Goal: Information Seeking & Learning: Learn about a topic

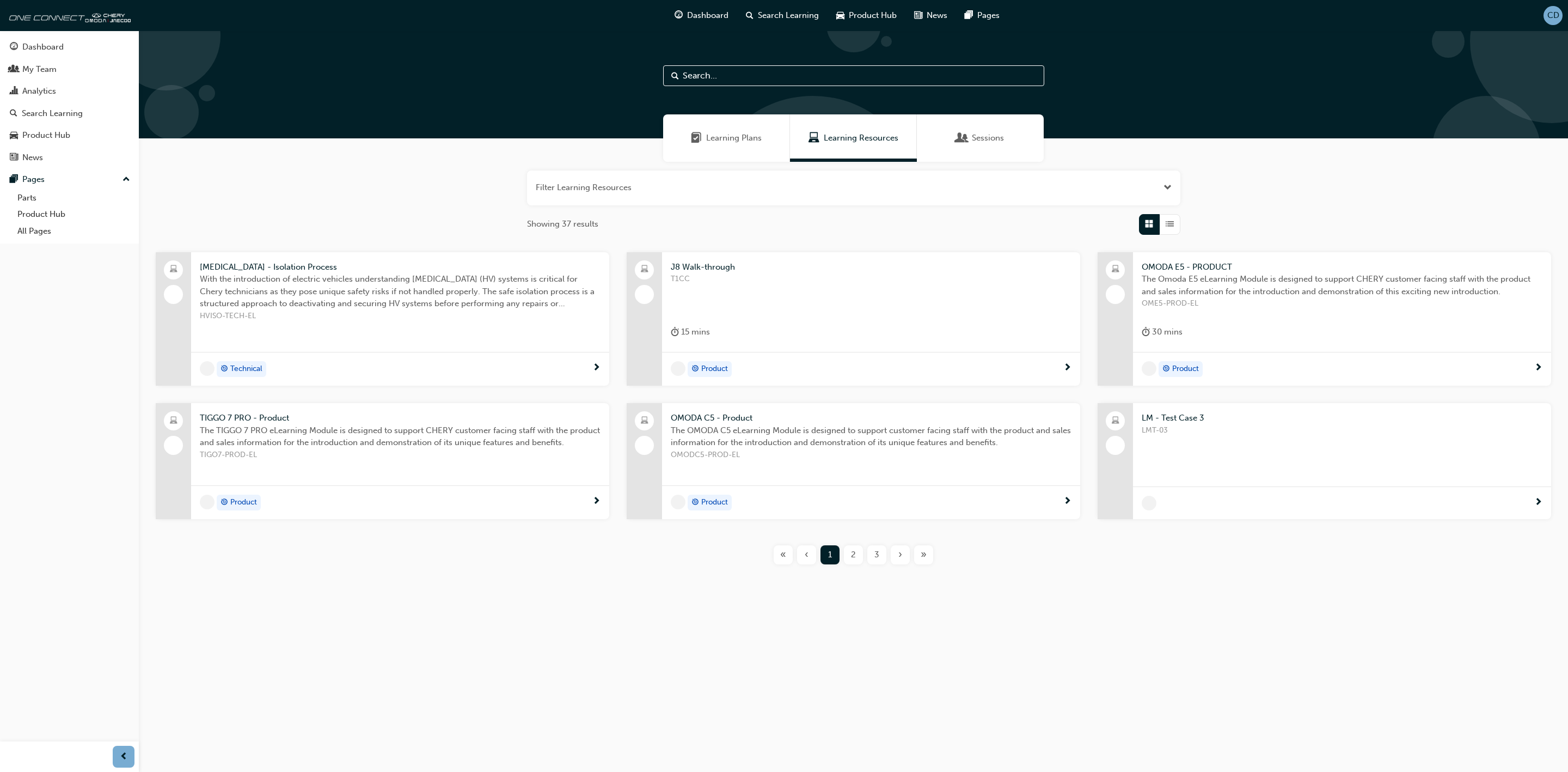
click at [1239, 437] on div "LMT-03" at bounding box center [1342, 446] width 401 height 44
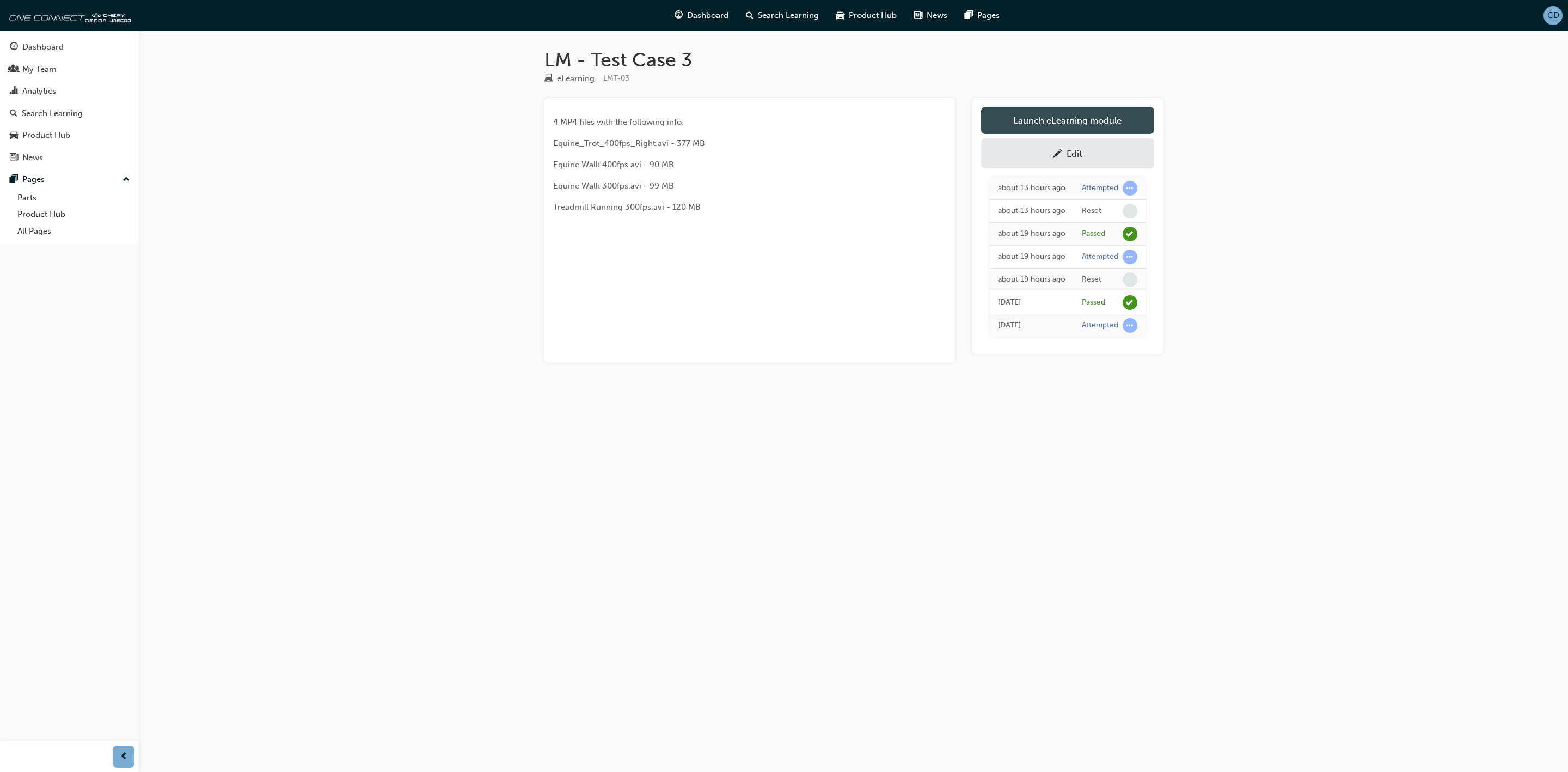
click at [1054, 118] on link "Launch eLearning module" at bounding box center [1068, 120] width 173 height 27
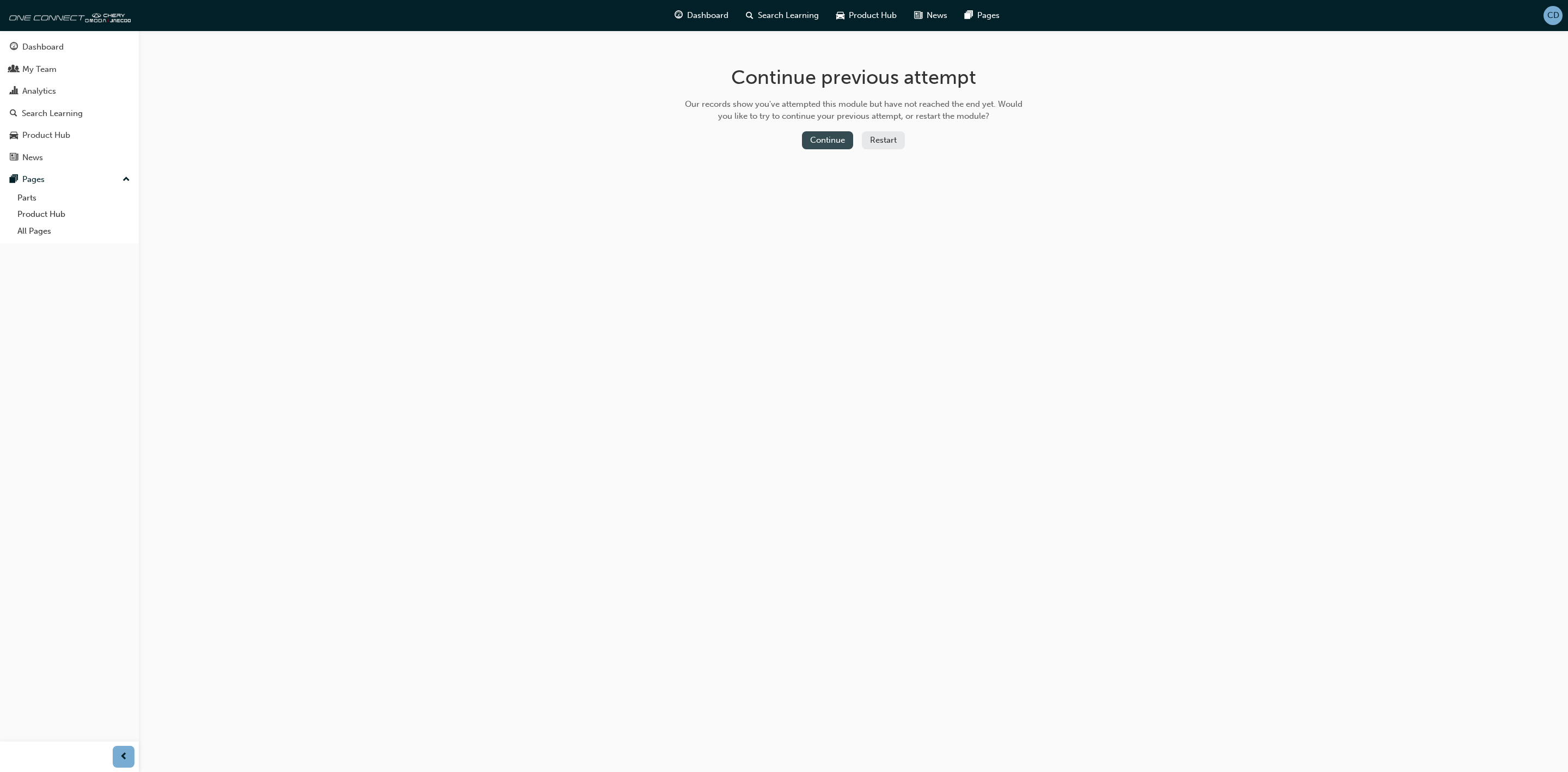
click at [836, 144] on button "Continue" at bounding box center [828, 141] width 51 height 18
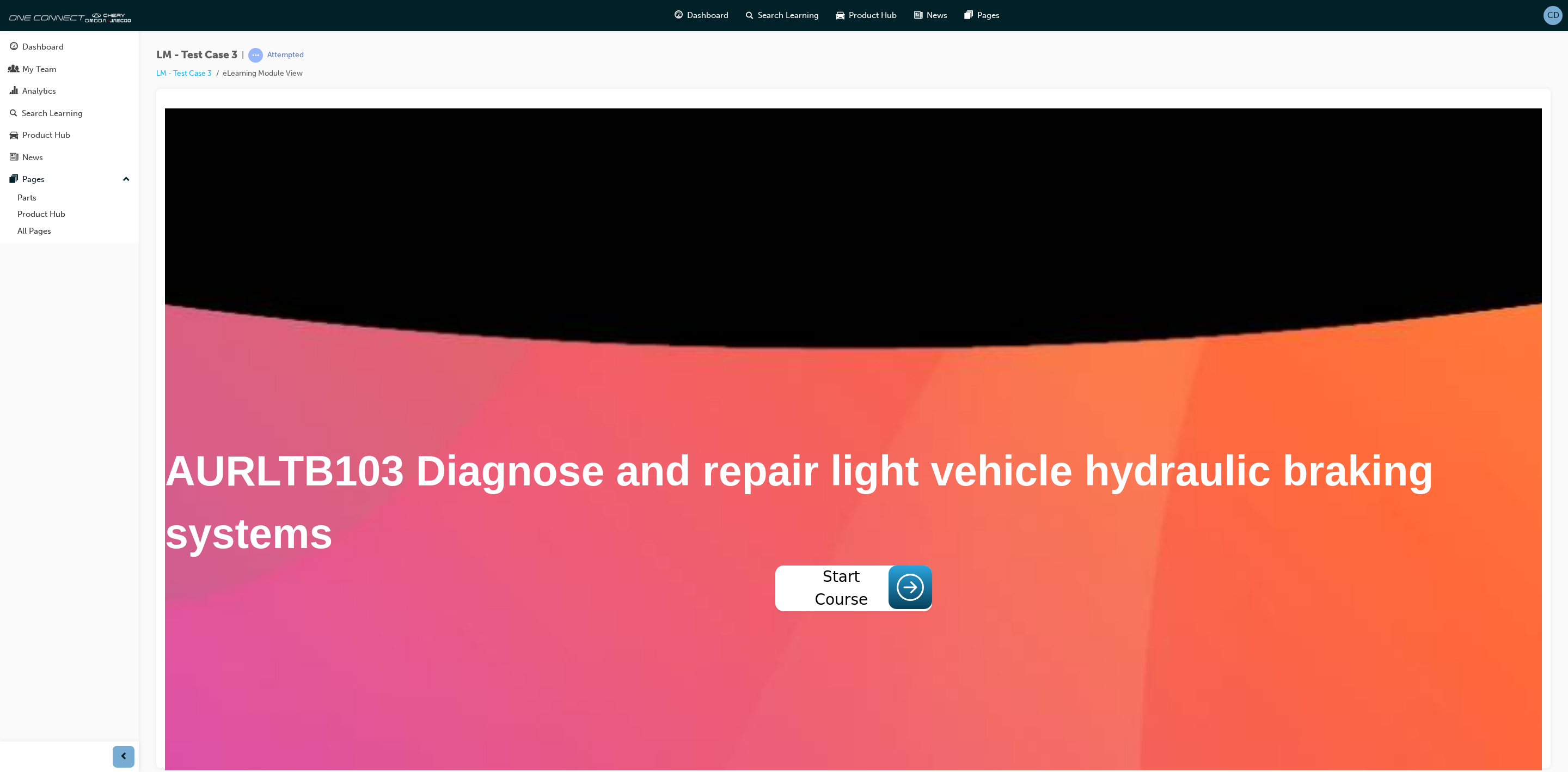
click at [839, 611] on button "Start Course" at bounding box center [854, 588] width 157 height 46
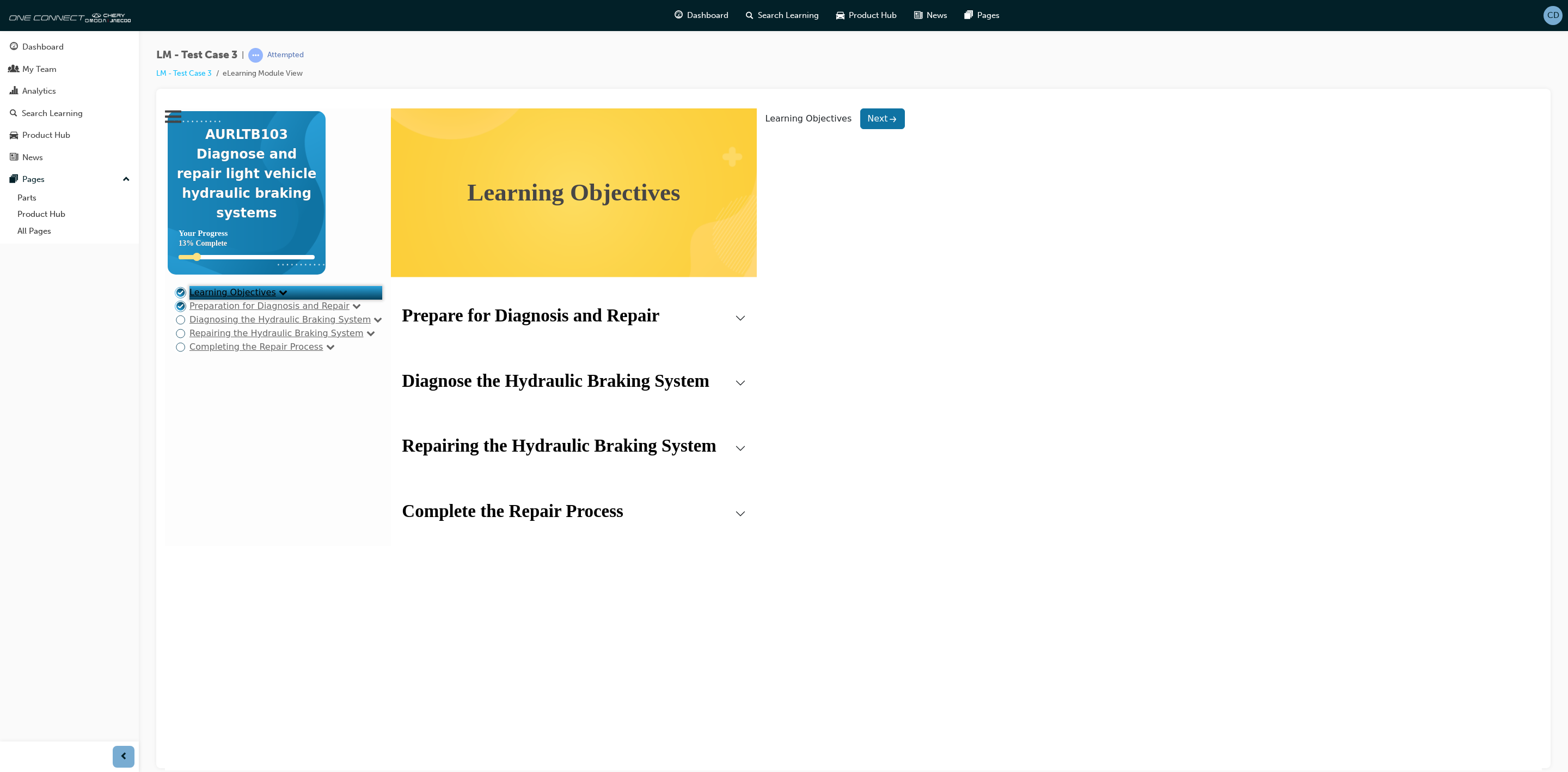
click at [217, 290] on link "Learning Objectives" at bounding box center [232, 292] width 86 height 11
click at [229, 311] on link "Preparation for Diagnosis and Repair" at bounding box center [269, 305] width 160 height 11
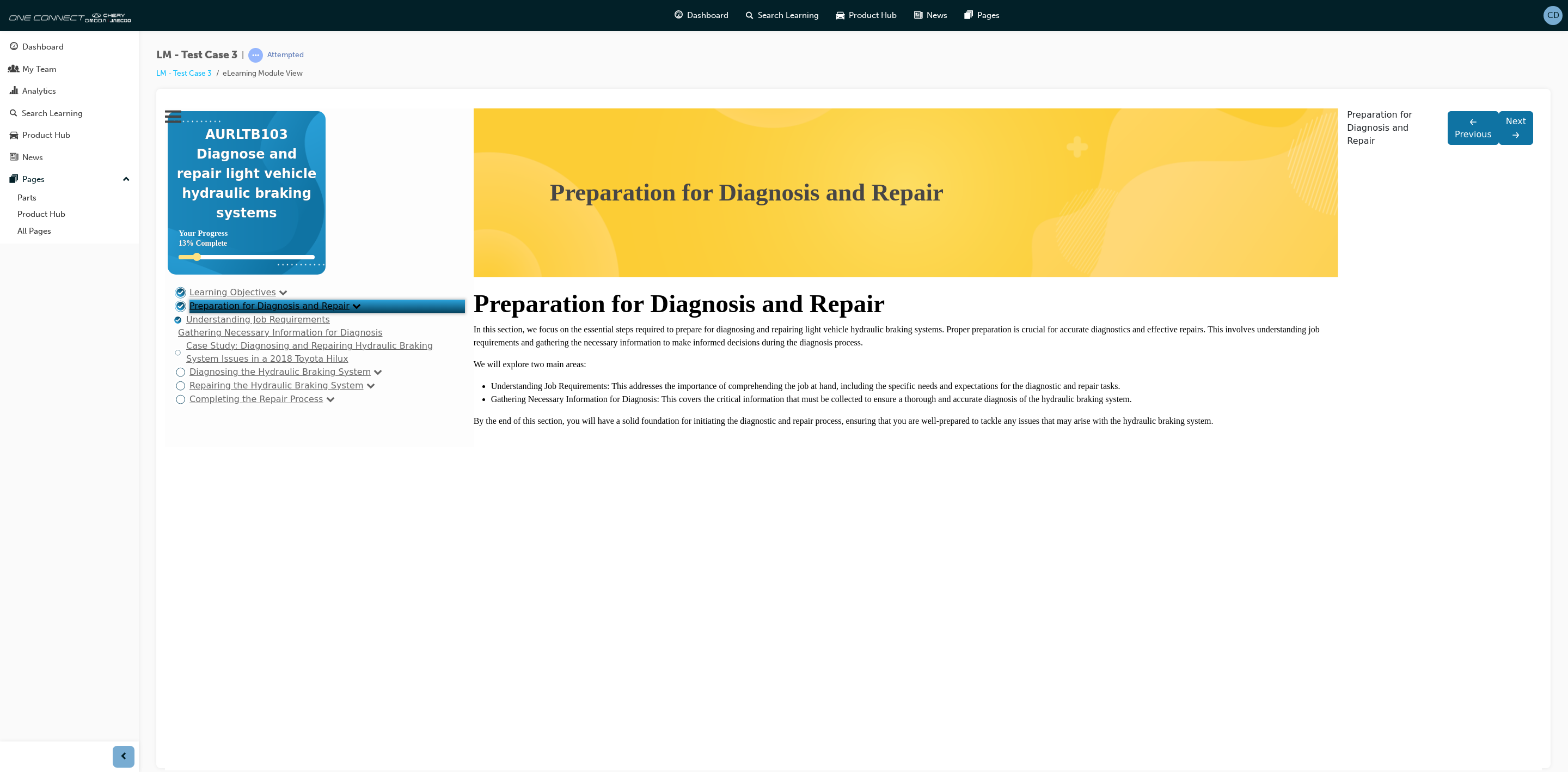
click at [229, 324] on link "Understanding Job Requirements" at bounding box center [258, 319] width 144 height 11
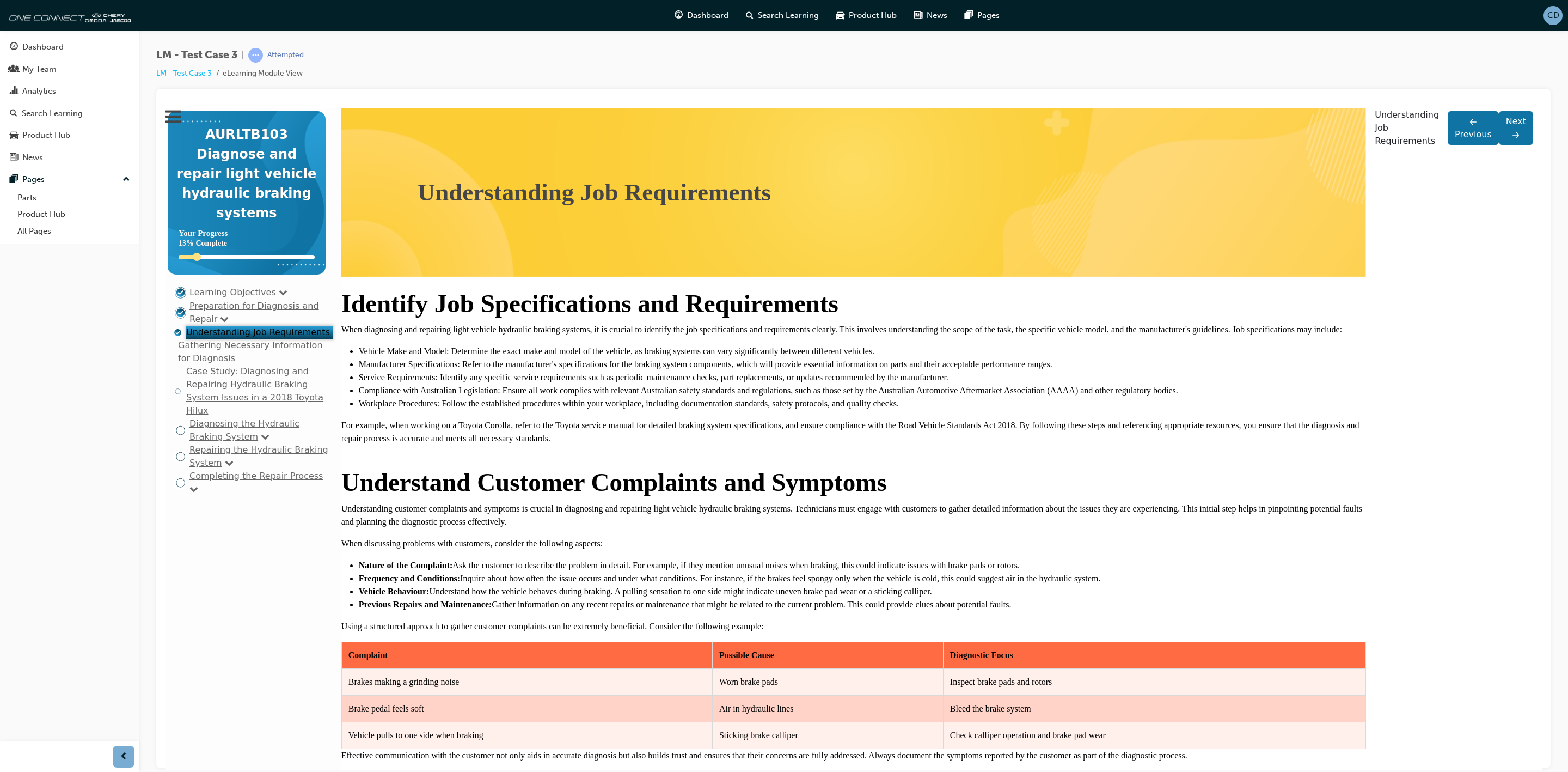
click at [229, 363] on link "Gathering Necessary Information for Diagnosis" at bounding box center [250, 351] width 145 height 23
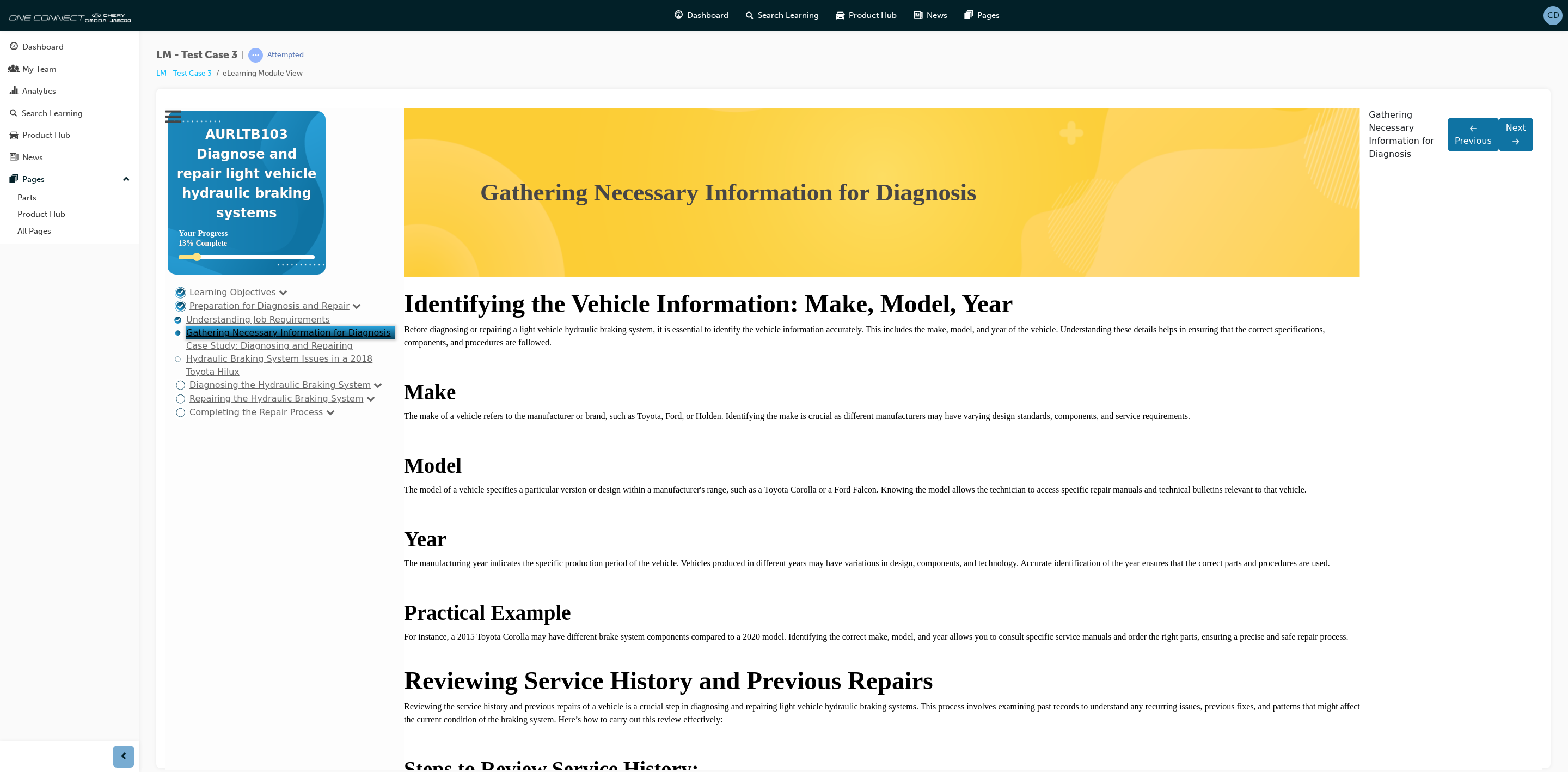
click at [228, 376] on link "Case Study: Diagnosing and Repairing Hydraulic Braking System Issues in a 2018 …" at bounding box center [280, 358] width 187 height 37
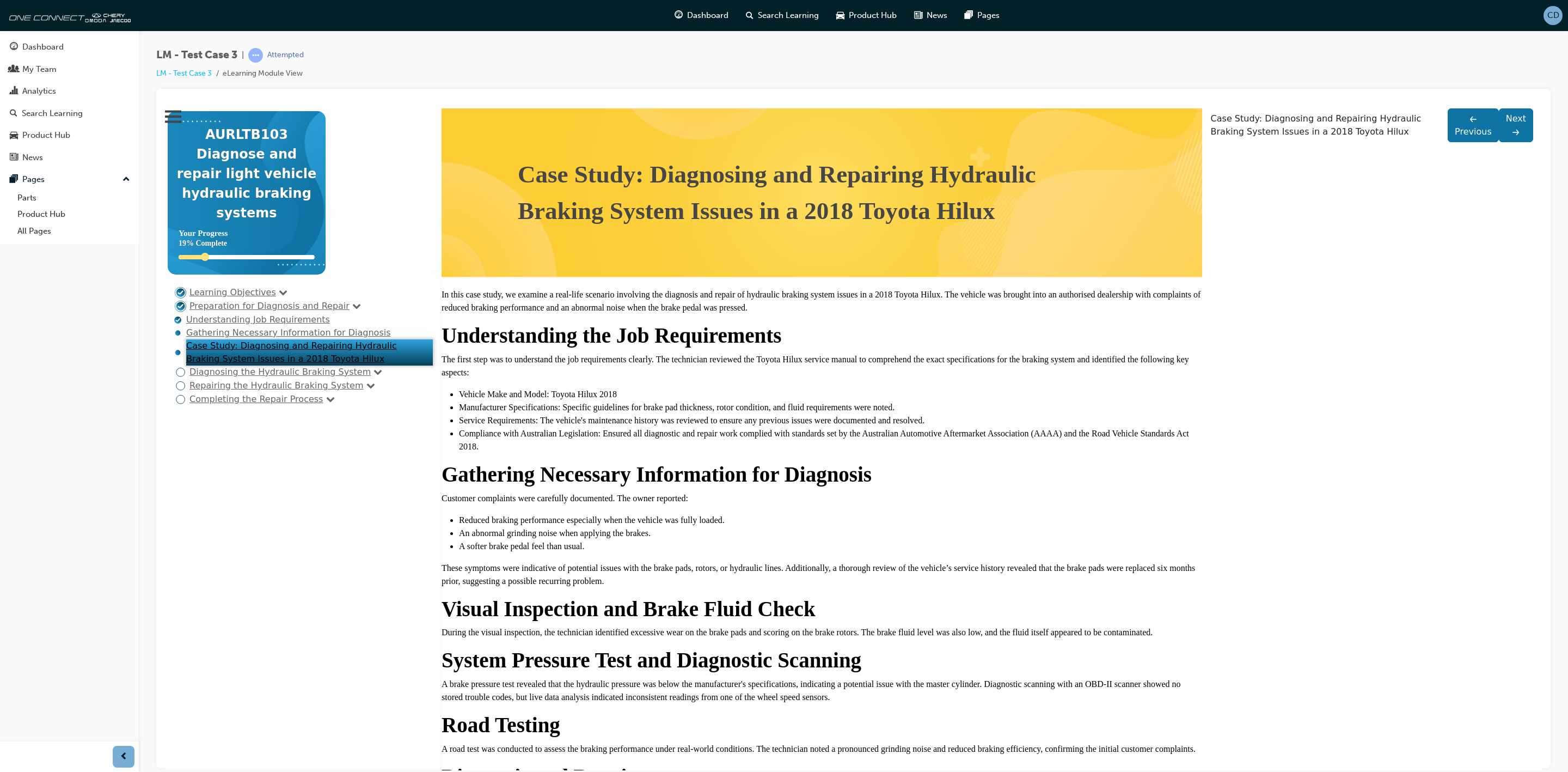
click at [227, 376] on link "Diagnosing the Hydraulic Braking System" at bounding box center [280, 372] width 181 height 11
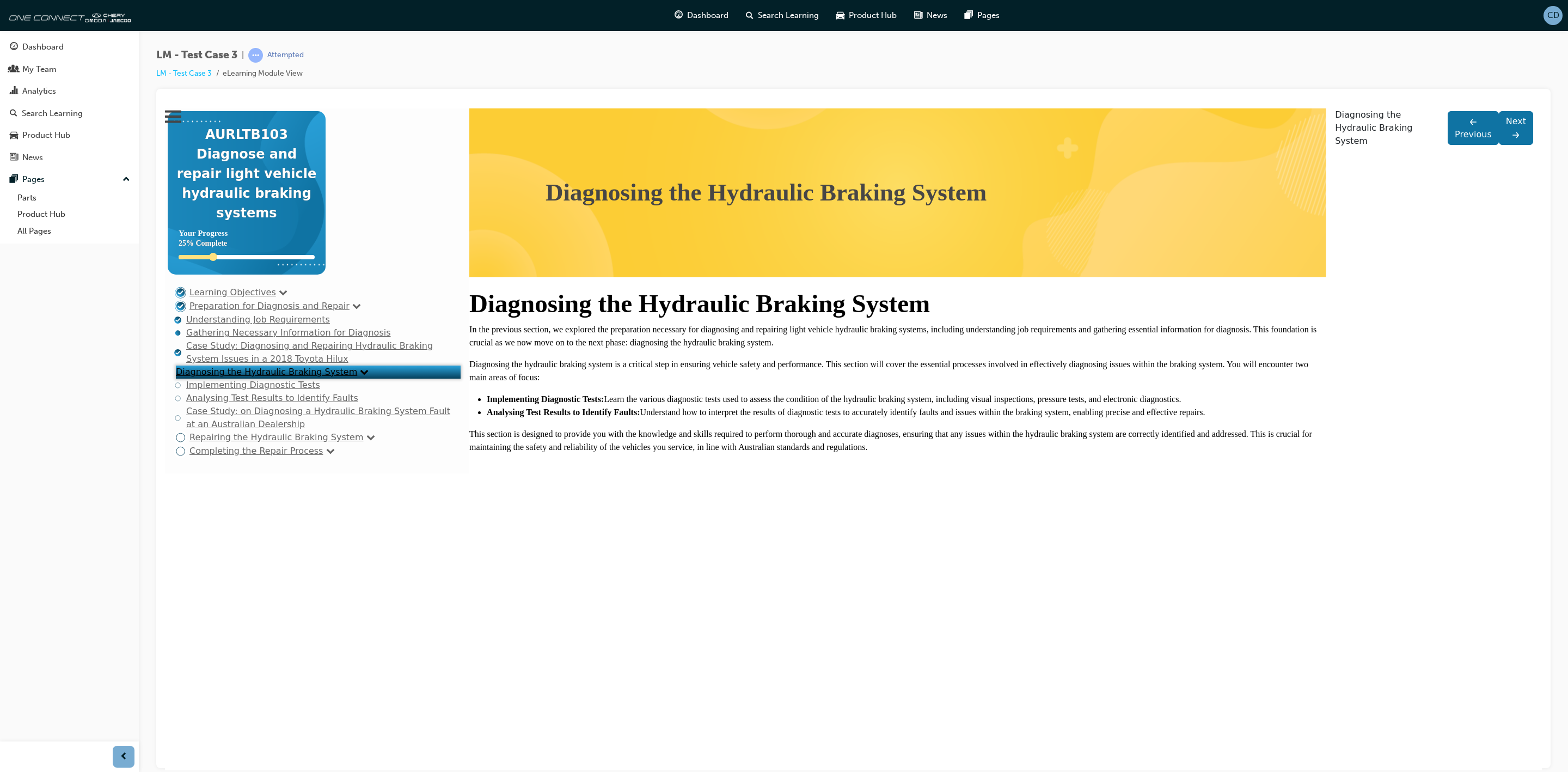
click at [232, 403] on link "Analysing Test Results to Identify Faults" at bounding box center [272, 397] width 172 height 11
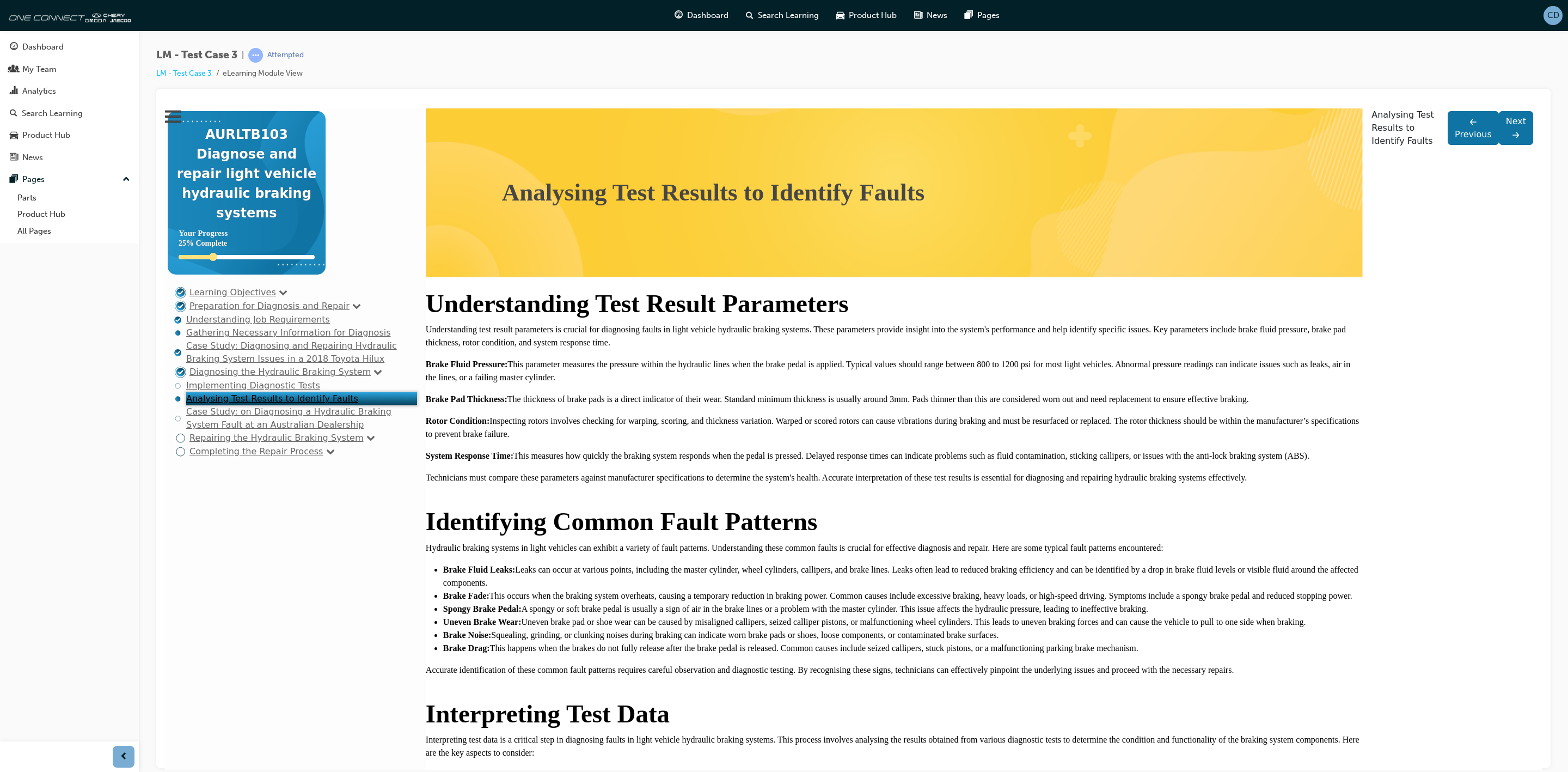
click at [228, 430] on link "Case Study: on Diagnosing a Hydraulic Braking System Fault at an Australian Dea…" at bounding box center [289, 417] width 205 height 23
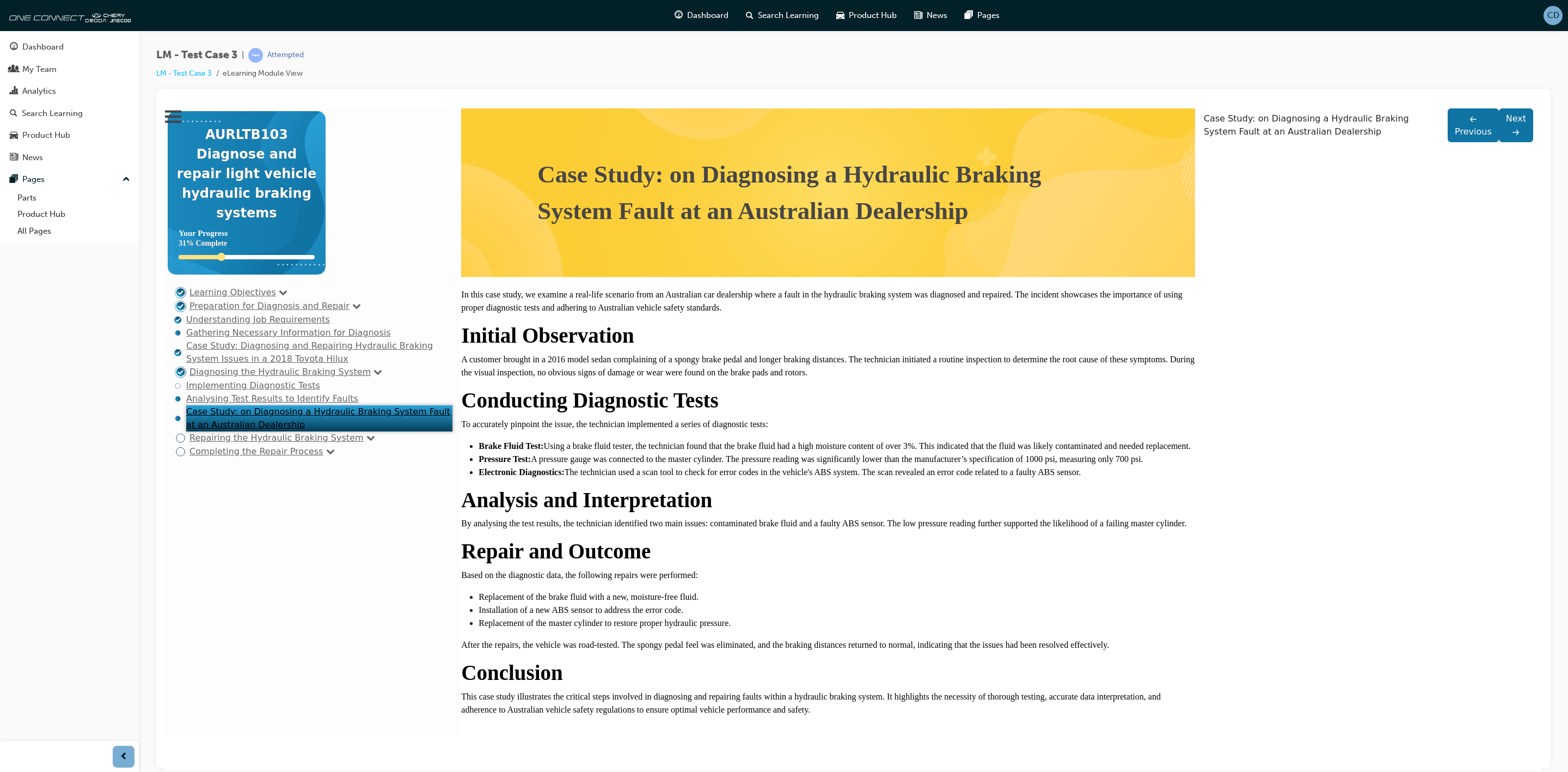
click at [214, 293] on link "Learning Objectives" at bounding box center [232, 292] width 86 height 11
